Goal: Information Seeking & Learning: Learn about a topic

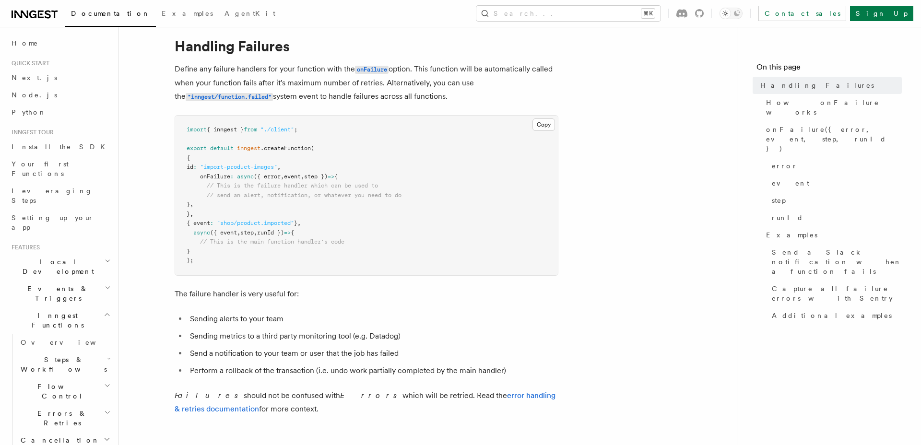
scroll to position [25, 0]
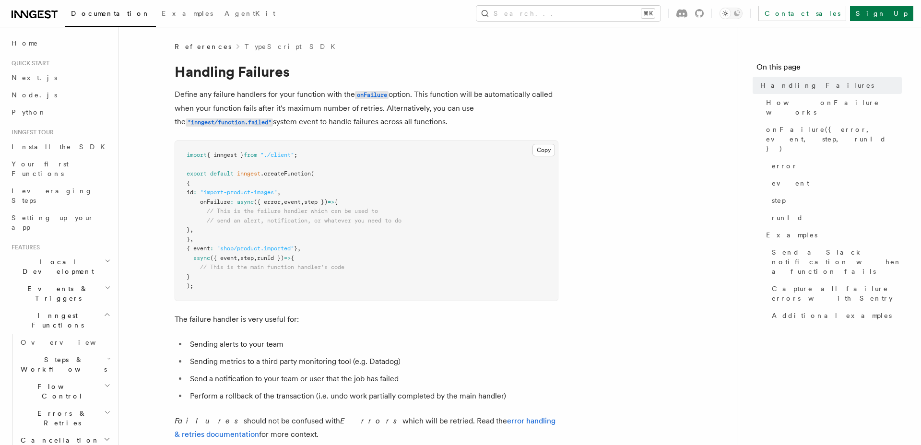
scroll to position [2, 0]
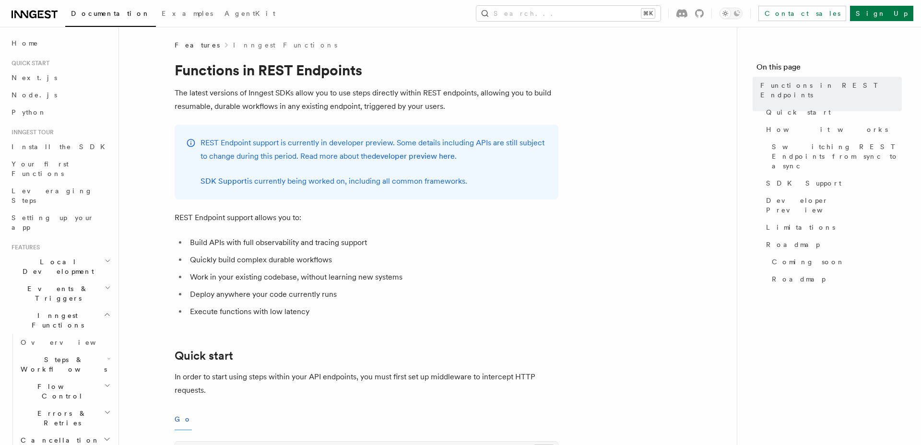
click at [107, 382] on icon "button" at bounding box center [107, 386] width 7 height 8
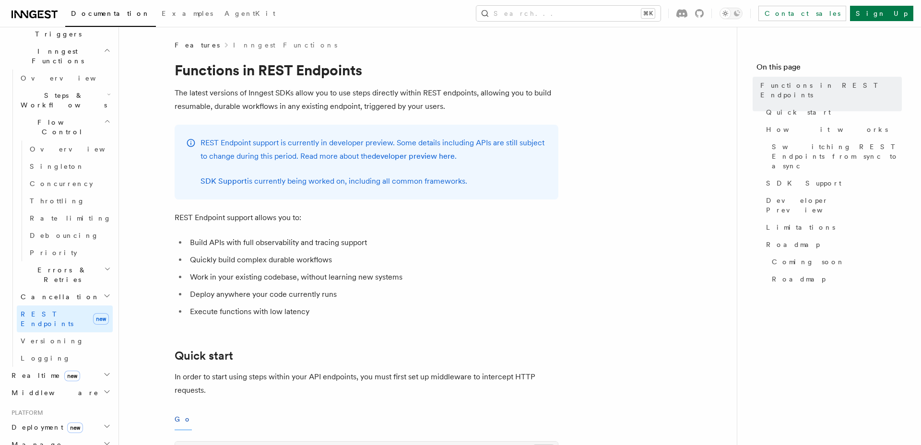
scroll to position [269, 0]
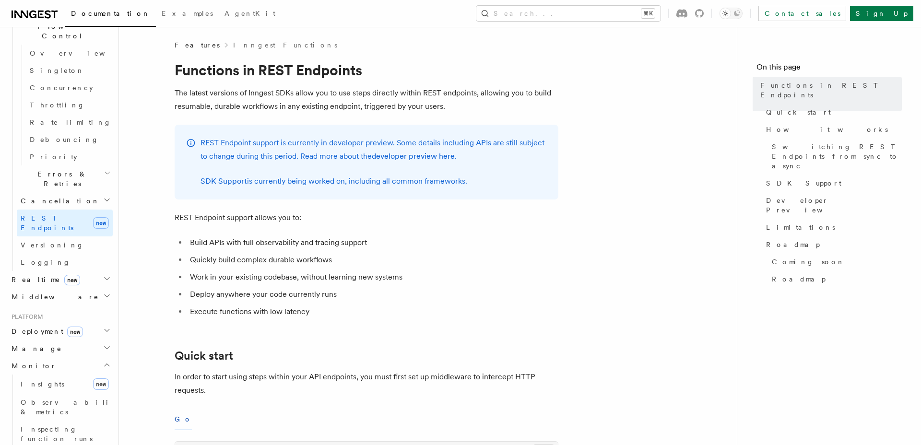
scroll to position [361, 0]
click at [38, 379] on span "Insights" at bounding box center [43, 383] width 44 height 8
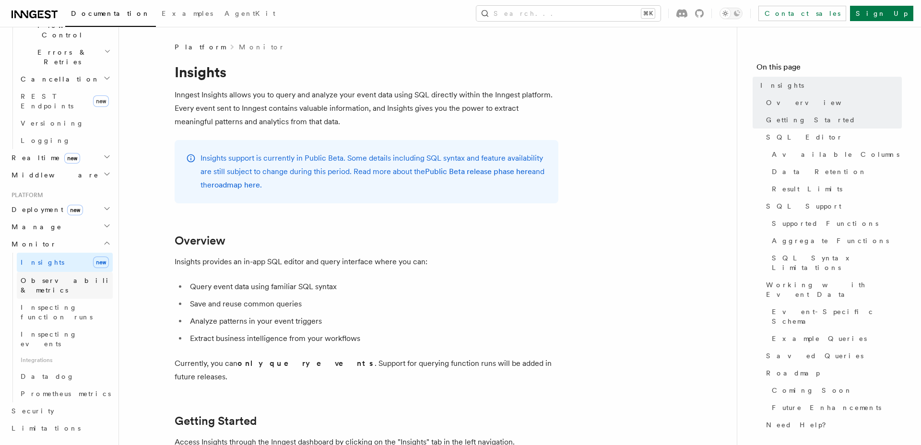
click at [47, 277] on span "Observability & metrics" at bounding box center [70, 285] width 99 height 17
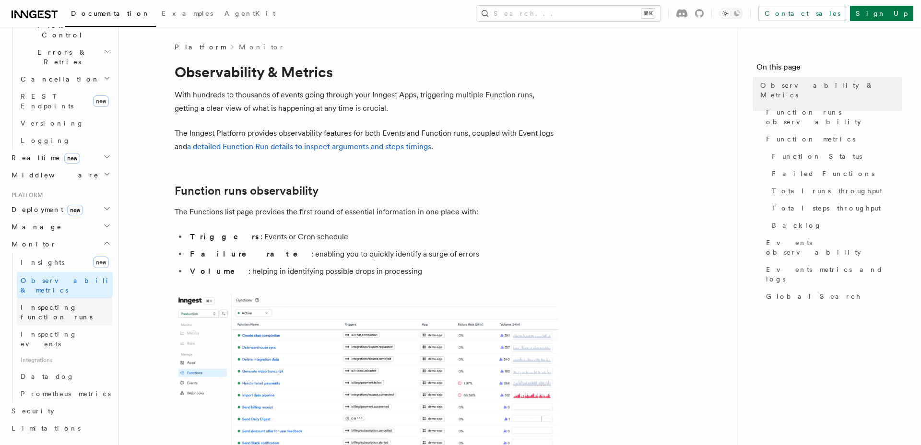
click at [86, 299] on link "Inspecting function runs" at bounding box center [65, 312] width 96 height 27
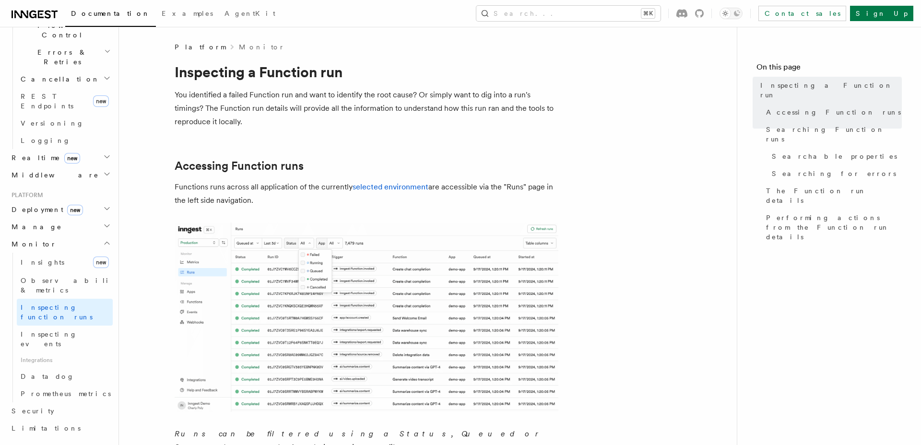
scroll to position [361, 0]
click at [71, 335] on span "Inspecting events" at bounding box center [49, 343] width 57 height 17
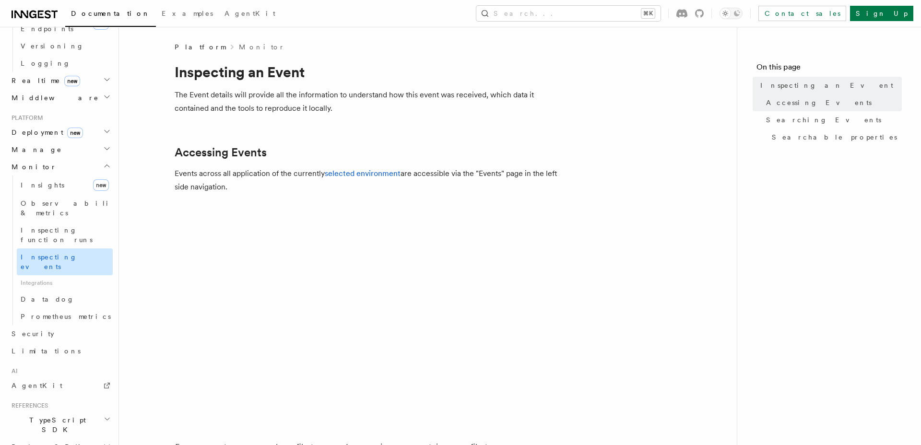
scroll to position [462, 0]
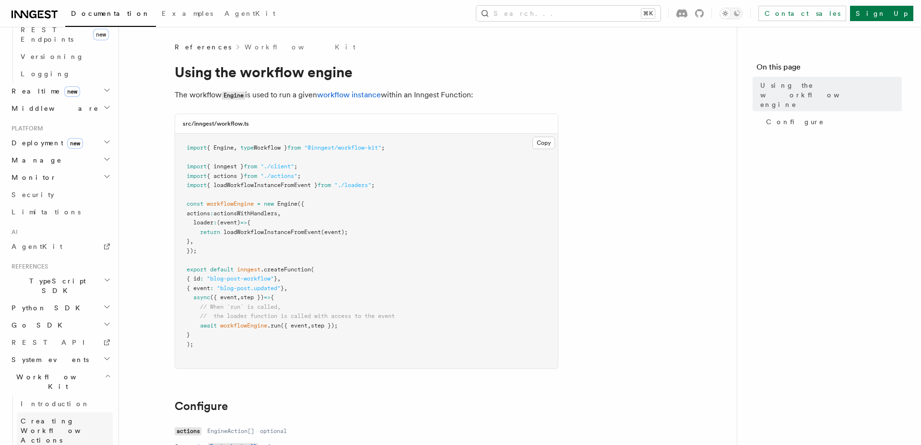
click at [44, 412] on link "Creating Workflow Actions" at bounding box center [65, 430] width 96 height 36
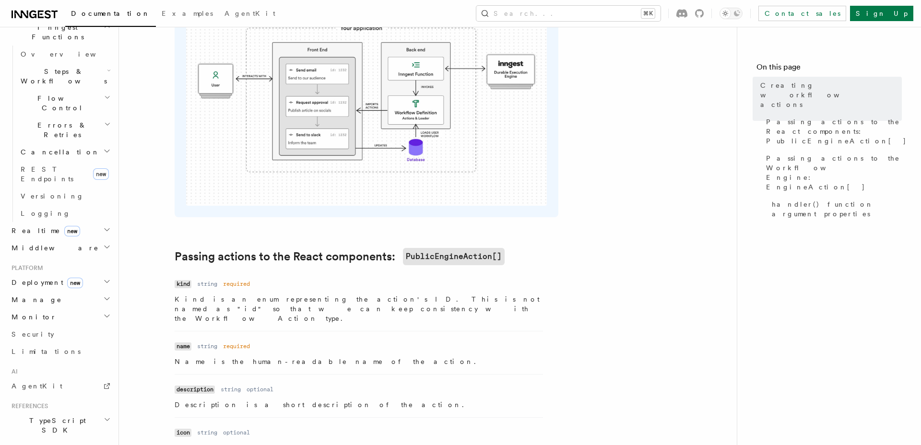
scroll to position [282, 0]
